Goal: Complete application form

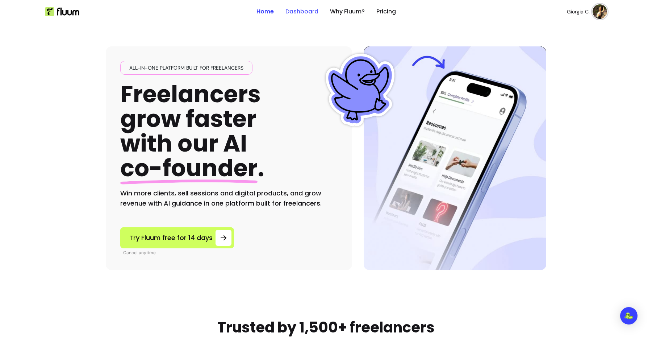
click at [301, 12] on link "Dashboard" at bounding box center [302, 11] width 33 height 9
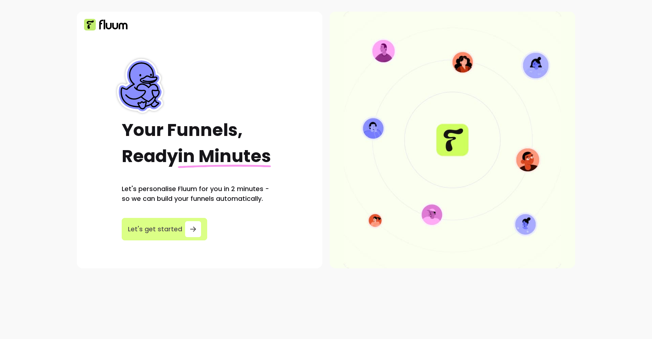
click at [175, 229] on span "Let's get started" at bounding box center [155, 229] width 54 height 10
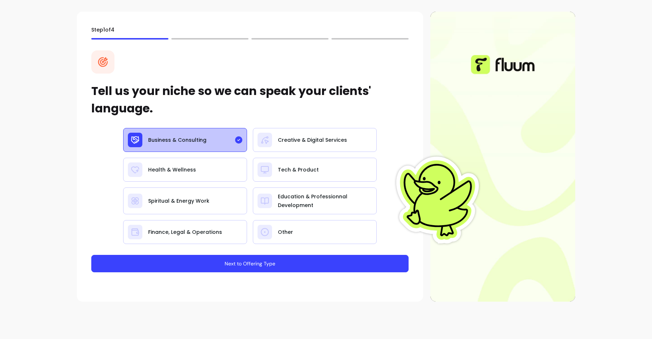
click at [250, 263] on button "Next to Offering Type" at bounding box center [249, 263] width 317 height 17
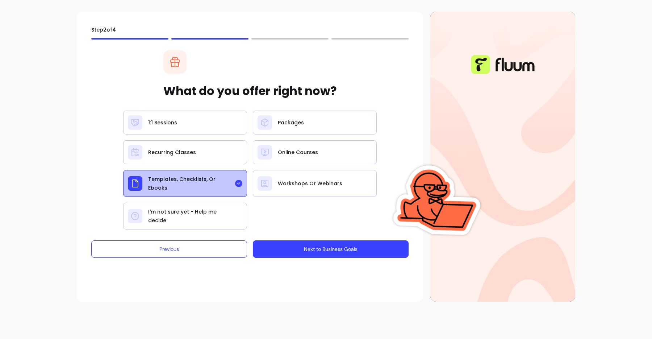
click at [285, 248] on button "Next to Business Goals" at bounding box center [331, 248] width 156 height 17
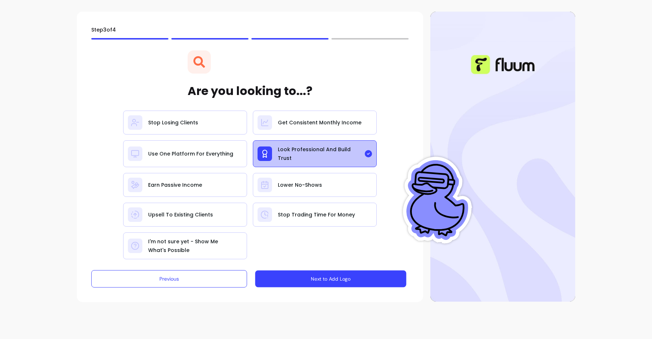
click at [294, 271] on button "Next to Add Logo" at bounding box center [330, 278] width 151 height 17
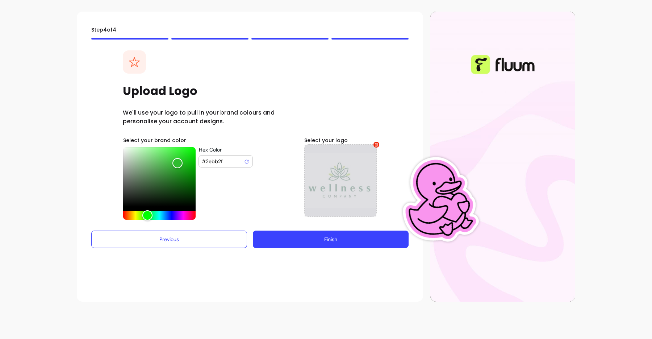
click at [350, 181] on div at bounding box center [340, 180] width 72 height 72
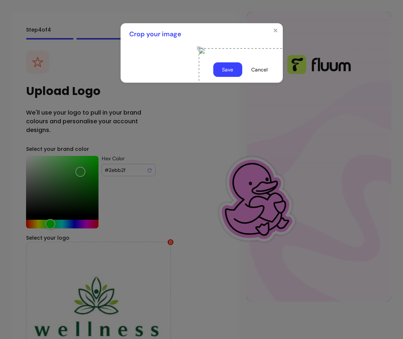
click at [228, 77] on button "Save" at bounding box center [227, 69] width 29 height 14
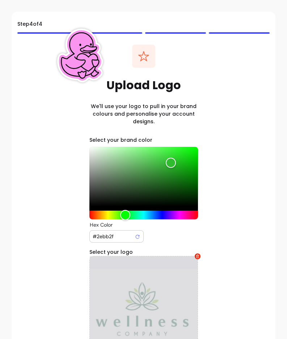
click at [161, 294] on div at bounding box center [144, 310] width 109 height 109
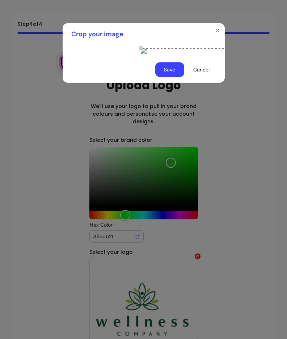
click at [180, 77] on button "Save" at bounding box center [169, 69] width 29 height 14
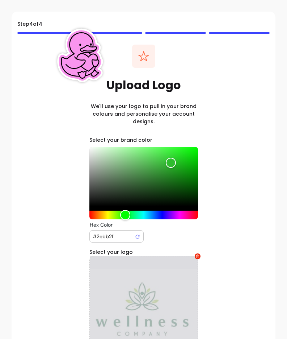
click at [140, 282] on div at bounding box center [144, 310] width 109 height 109
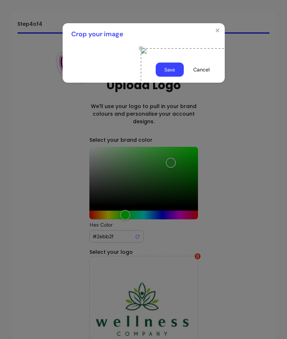
click at [175, 77] on button "Save" at bounding box center [170, 70] width 28 height 14
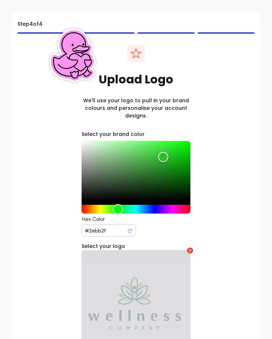
click at [168, 279] on div at bounding box center [136, 304] width 109 height 109
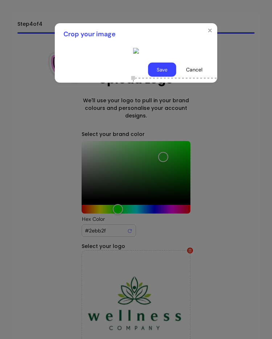
click at [161, 77] on button "Save" at bounding box center [162, 70] width 28 height 14
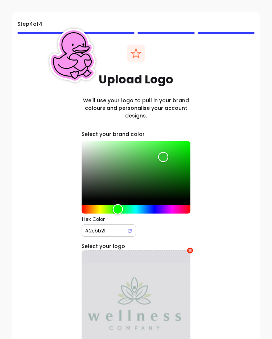
click at [148, 273] on div at bounding box center [136, 304] width 109 height 109
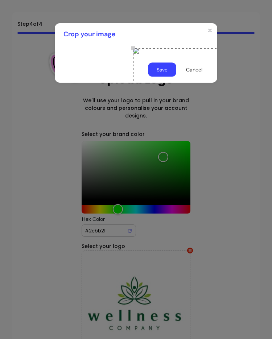
click at [156, 77] on button "Save" at bounding box center [162, 70] width 28 height 14
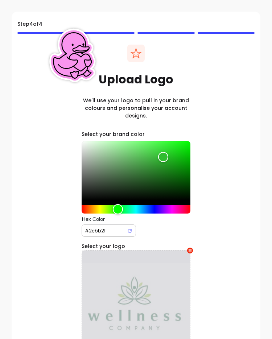
click at [168, 271] on div at bounding box center [136, 304] width 109 height 109
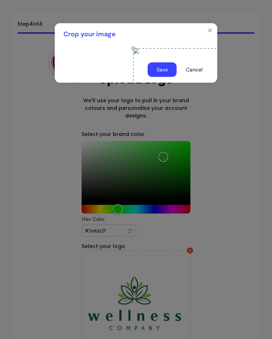
click at [170, 77] on button "Save" at bounding box center [161, 69] width 29 height 14
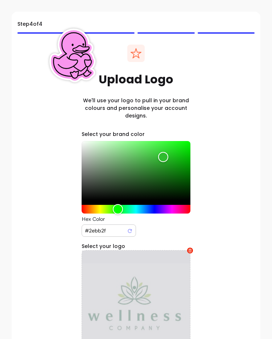
click at [157, 276] on div at bounding box center [136, 304] width 109 height 109
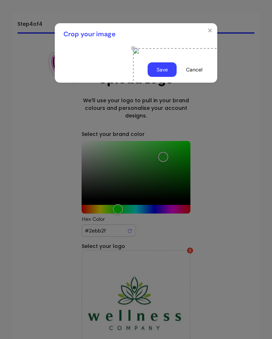
click at [160, 83] on footer "Save Cancel" at bounding box center [136, 70] width 162 height 26
click at [163, 77] on button "Save" at bounding box center [161, 69] width 29 height 14
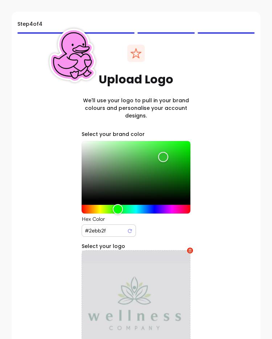
click at [128, 280] on div at bounding box center [136, 304] width 109 height 109
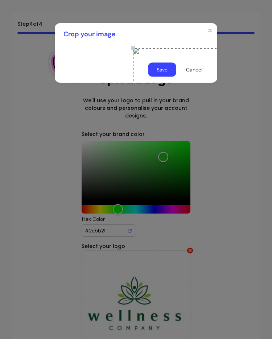
click at [167, 77] on button "Save" at bounding box center [162, 70] width 28 height 14
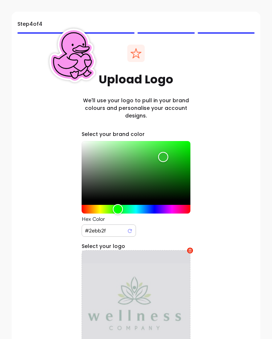
click at [137, 267] on div at bounding box center [136, 304] width 109 height 109
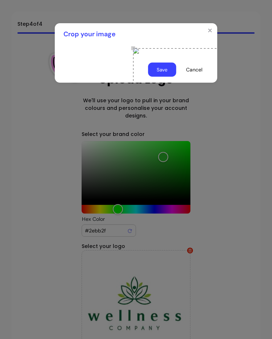
click at [167, 77] on button "Save" at bounding box center [162, 70] width 28 height 14
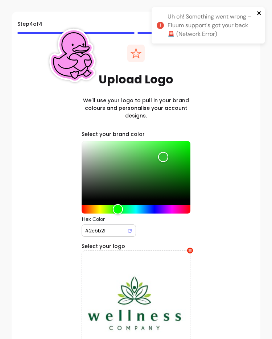
click at [257, 10] on icon "close" at bounding box center [259, 13] width 5 height 6
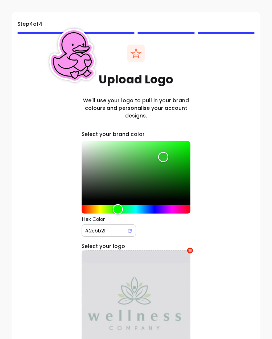
click at [166, 283] on div at bounding box center [136, 304] width 109 height 109
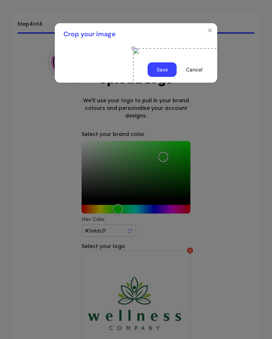
click at [170, 77] on button "Save" at bounding box center [161, 69] width 29 height 14
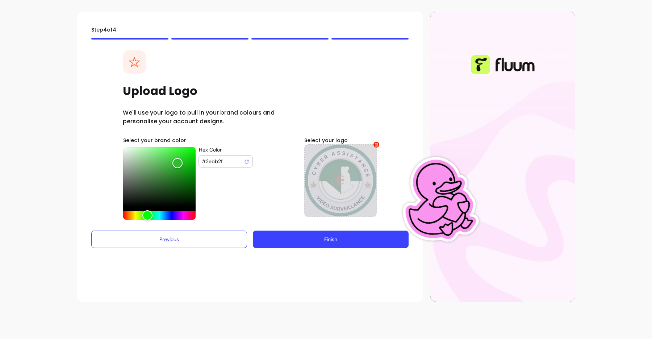
click at [330, 178] on div at bounding box center [340, 180] width 72 height 72
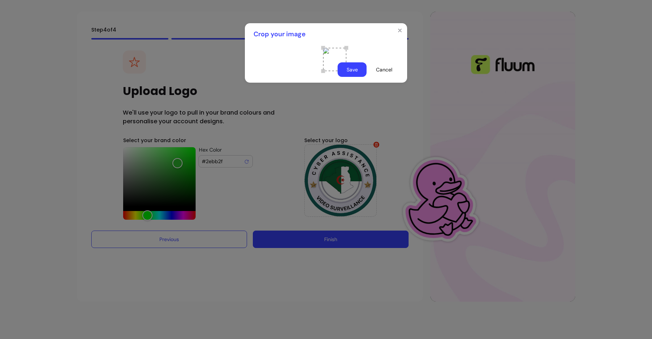
click at [354, 77] on button "Save" at bounding box center [352, 69] width 29 height 14
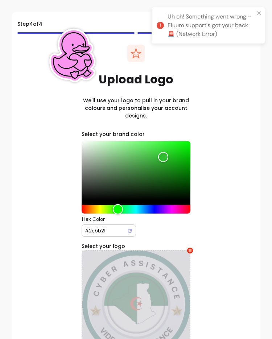
click at [151, 283] on div at bounding box center [136, 304] width 109 height 109
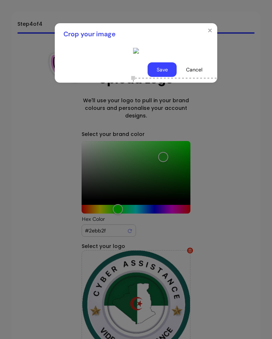
click at [159, 77] on button "Save" at bounding box center [161, 69] width 29 height 14
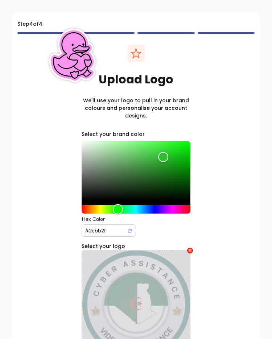
click at [134, 282] on div at bounding box center [136, 304] width 109 height 109
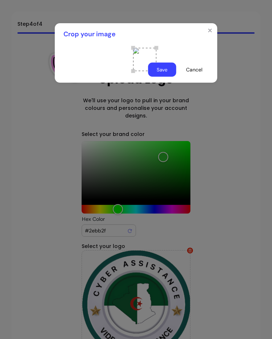
click at [165, 77] on button "Save" at bounding box center [162, 70] width 28 height 14
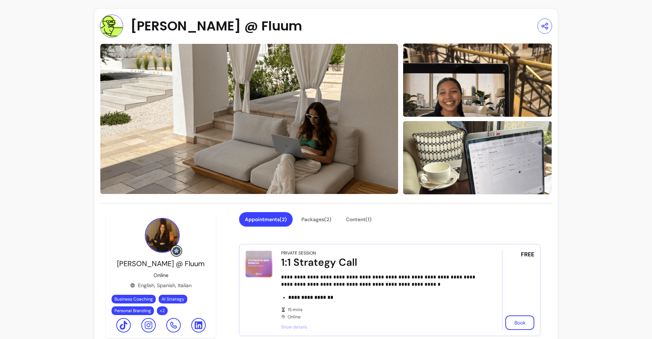
scroll to position [79, 0]
